Goal: Information Seeking & Learning: Learn about a topic

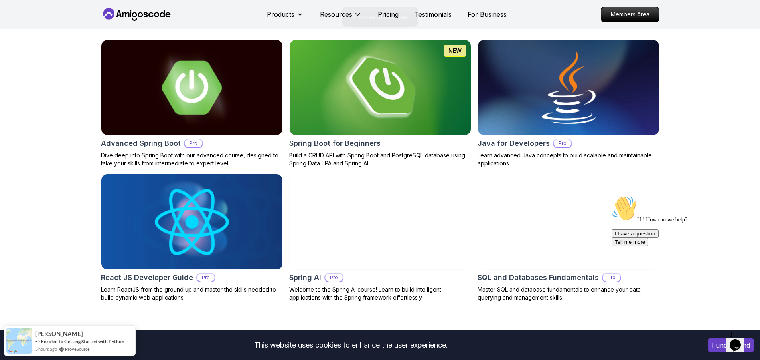
scroll to position [853, 0]
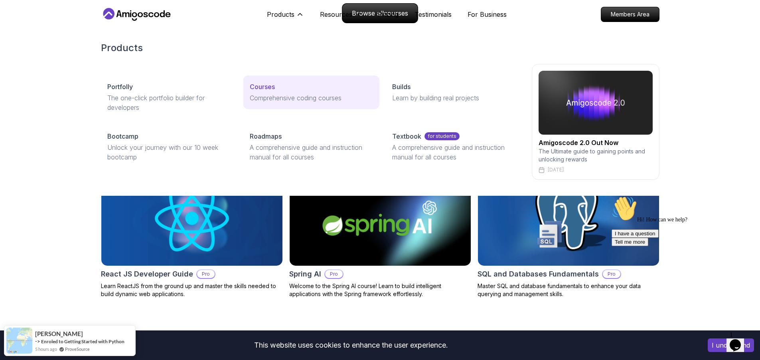
click at [261, 86] on p "Courses" at bounding box center [262, 87] width 25 height 10
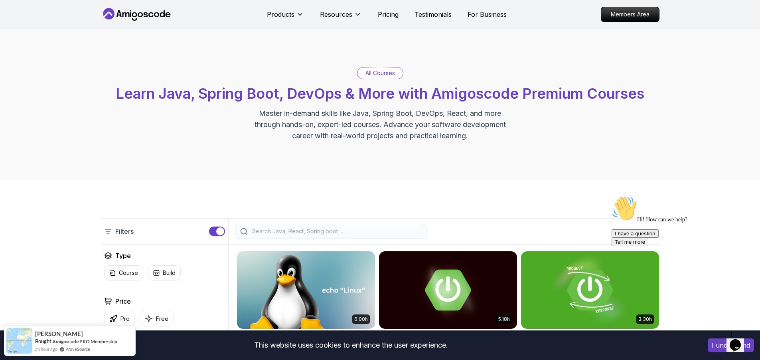
click at [284, 231] on input "search" at bounding box center [336, 231] width 171 height 8
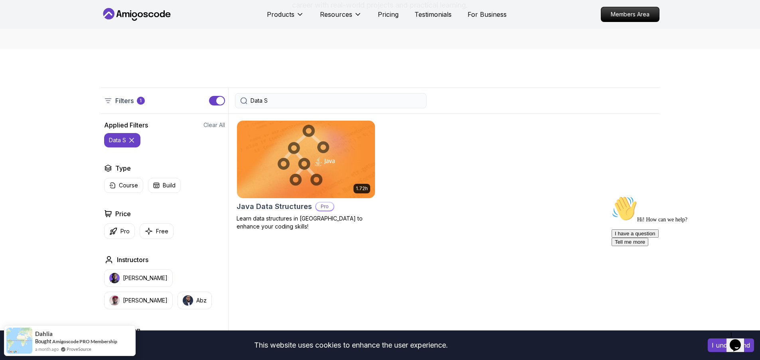
scroll to position [131, 0]
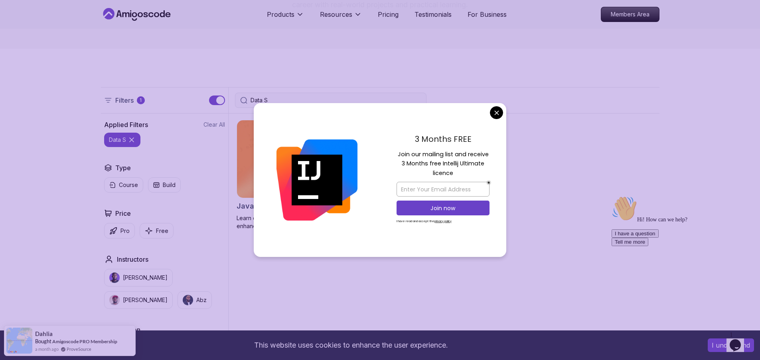
type input "Data S"
